Goal: Check status: Check status

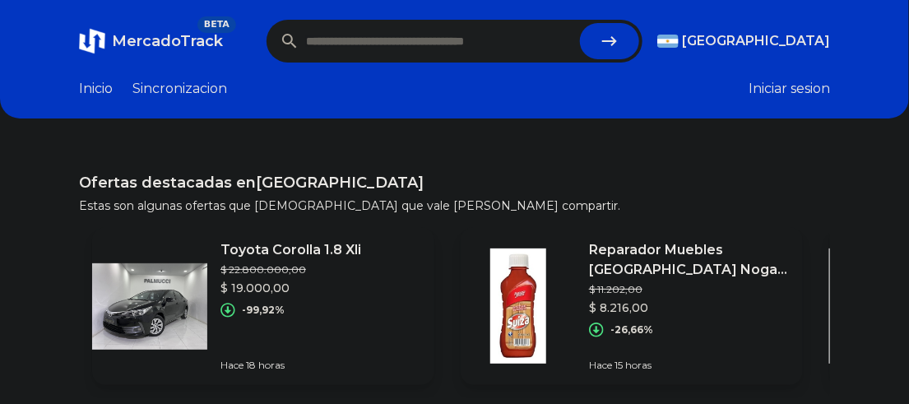
paste input "**********"
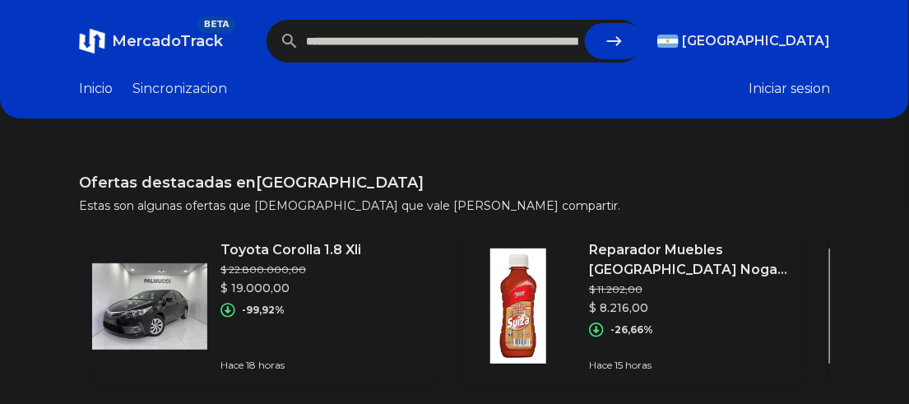
click at [630, 53] on button "submit" at bounding box center [614, 41] width 59 height 36
type input "**********"
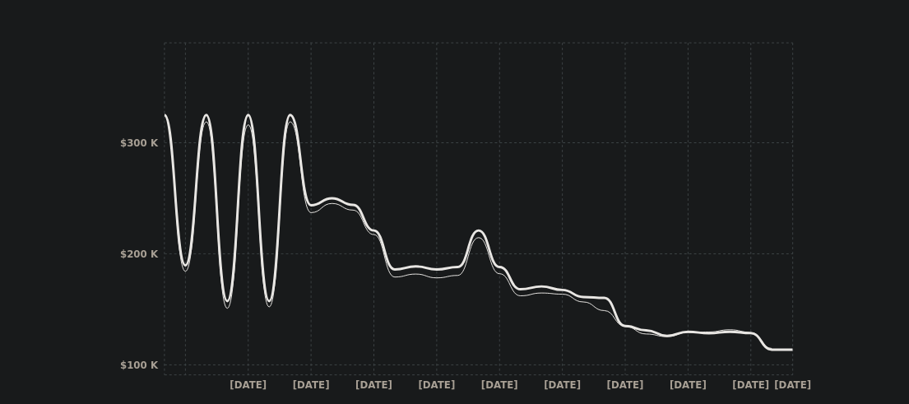
scroll to position [658, 0]
